Goal: Download file/media

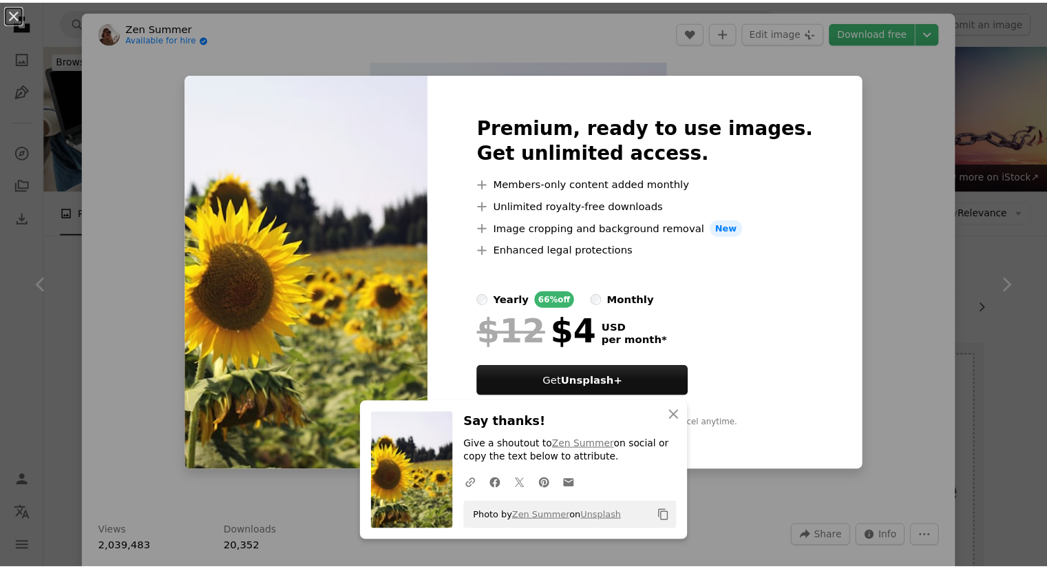
scroll to position [359, 0]
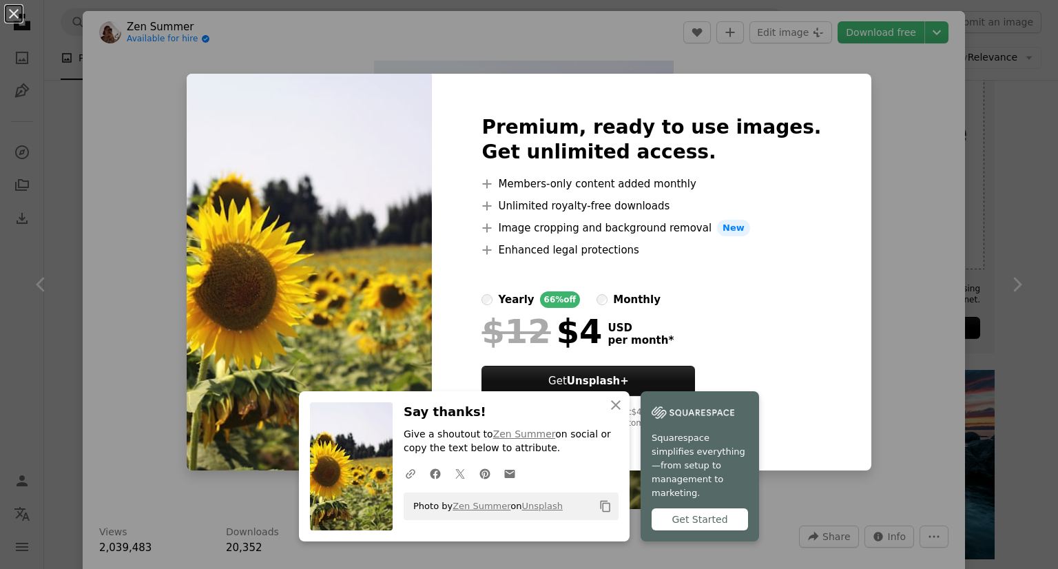
click at [871, 174] on div "An X shape An X shape Close Say thanks! Give a shoutout to Zen Summer on social…" at bounding box center [529, 284] width 1058 height 569
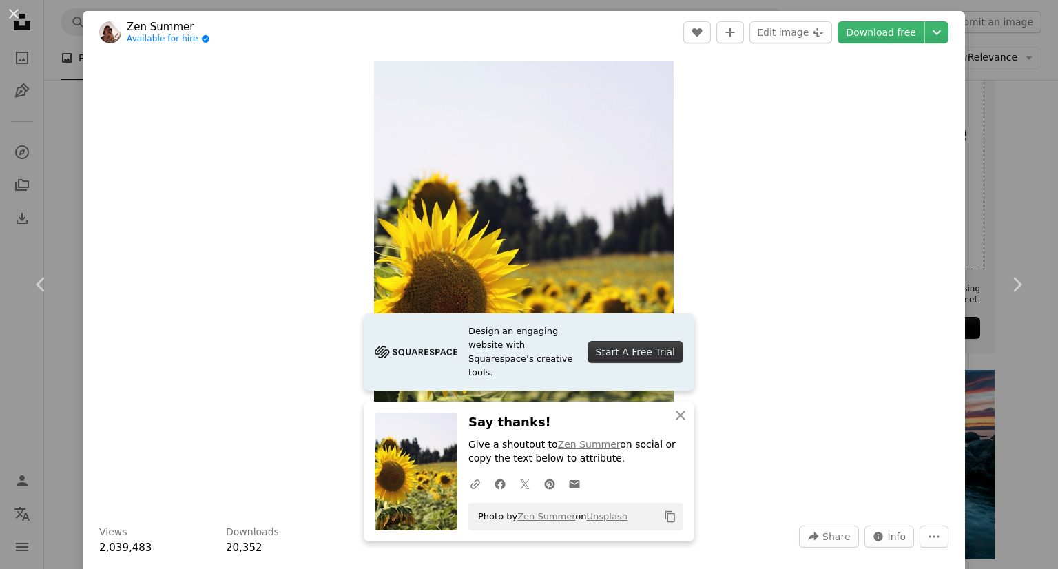
click at [908, 532] on div "A forward-right arrow Share Info icon Info More Actions" at bounding box center [873, 536] width 149 height 22
click at [919, 533] on button "More Actions" at bounding box center [933, 536] width 29 height 22
click at [822, 533] on span "Share" at bounding box center [836, 536] width 28 height 21
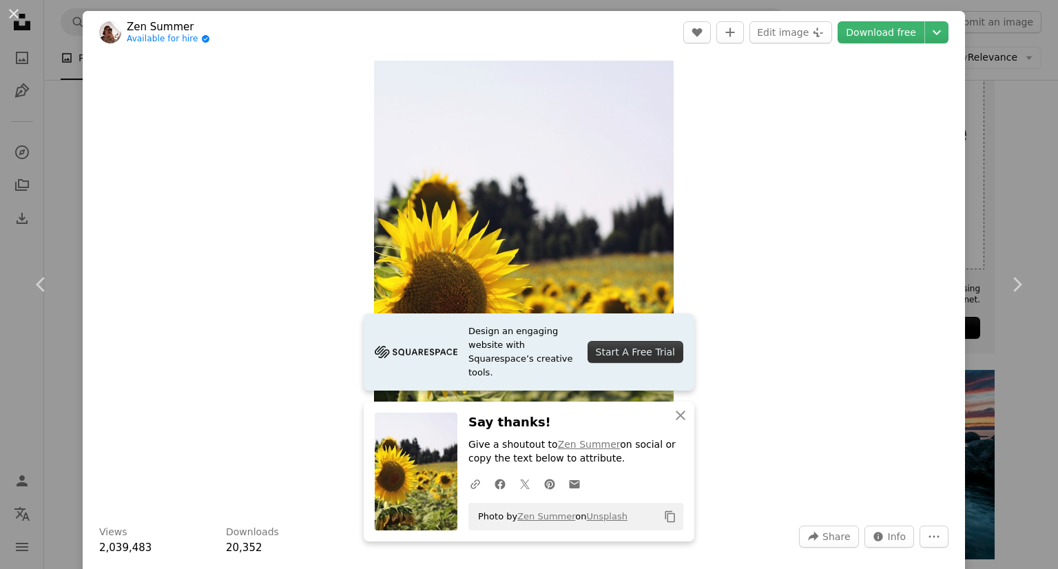
click at [1006, 63] on div "An X shape Chevron left Chevron right Design an engaging website with Squarespa…" at bounding box center [529, 284] width 1058 height 569
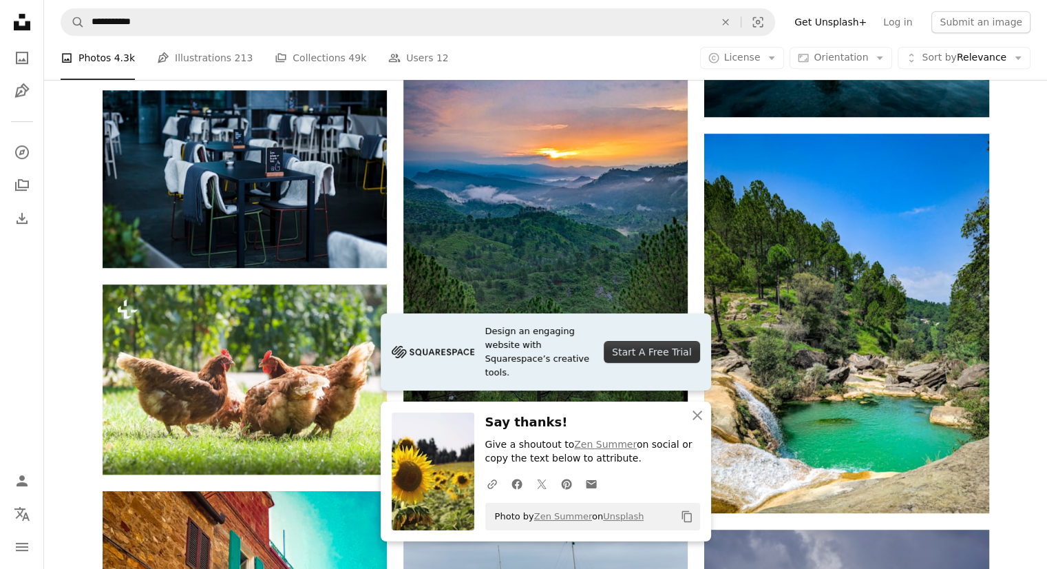
scroll to position [806, 0]
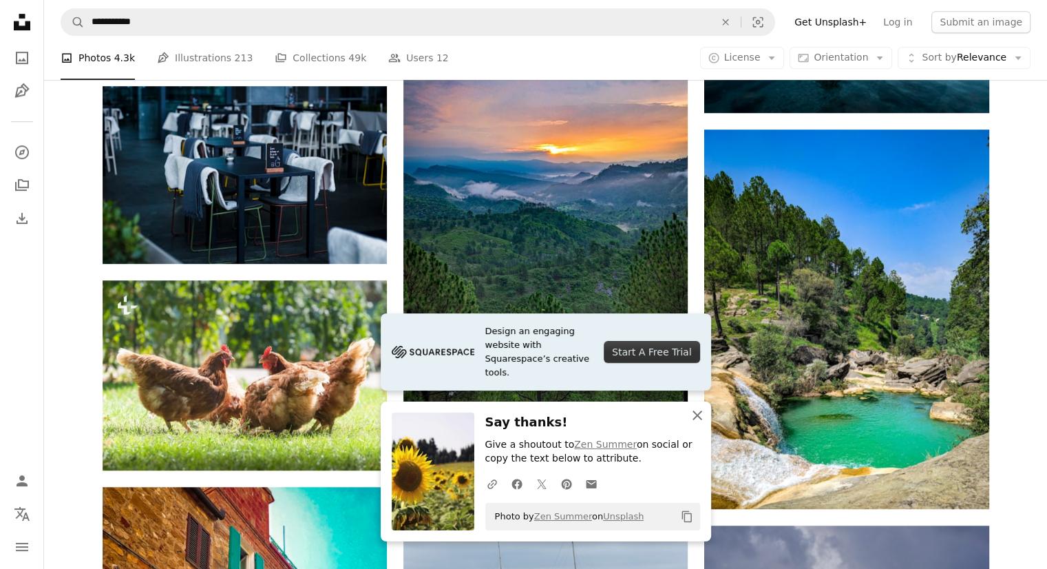
click at [697, 412] on icon "An X shape" at bounding box center [697, 415] width 17 height 17
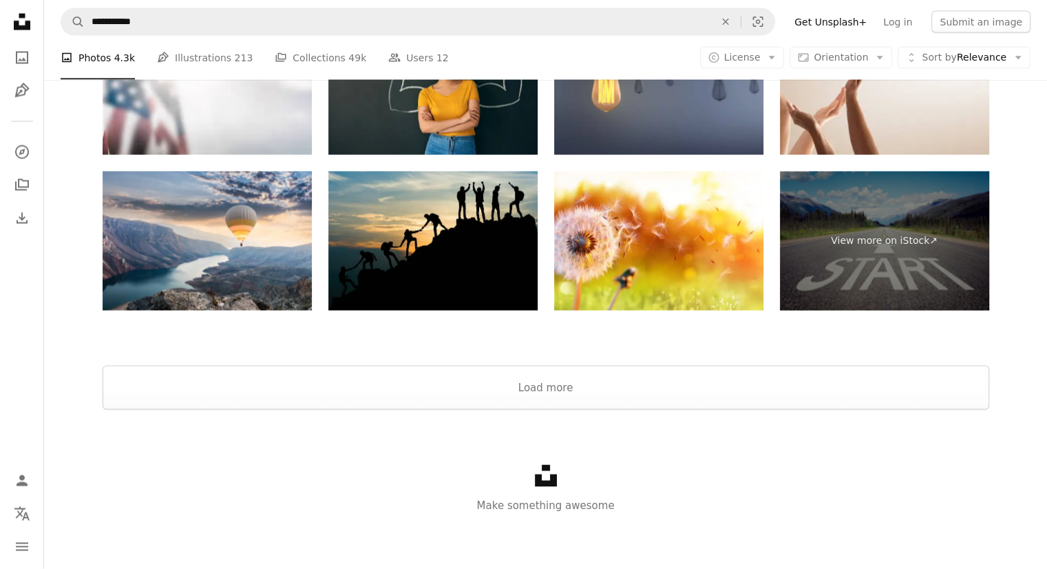
scroll to position [2682, 0]
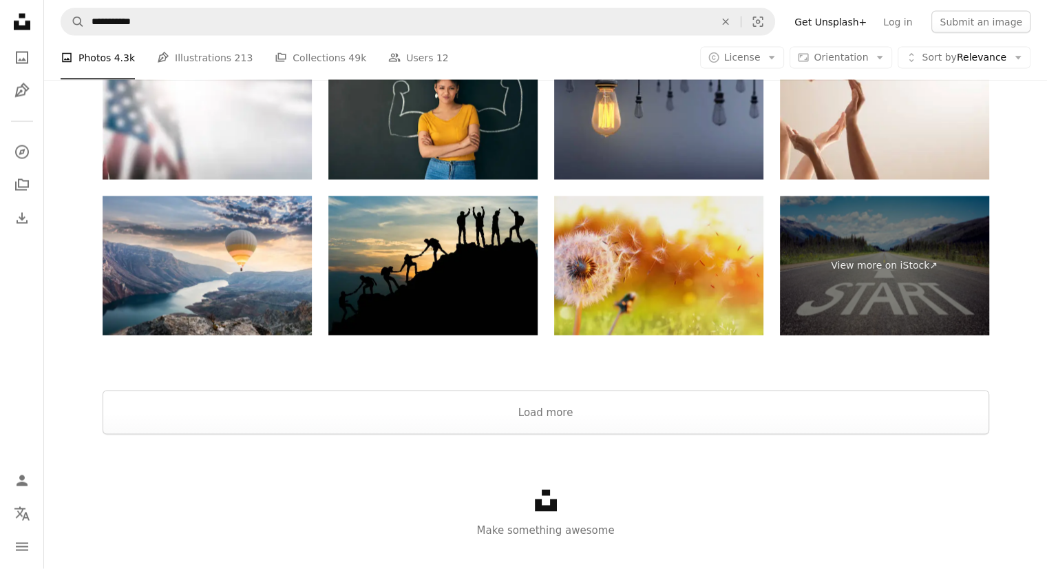
click at [649, 286] on img at bounding box center [658, 266] width 209 height 140
